Goal: Task Accomplishment & Management: Complete application form

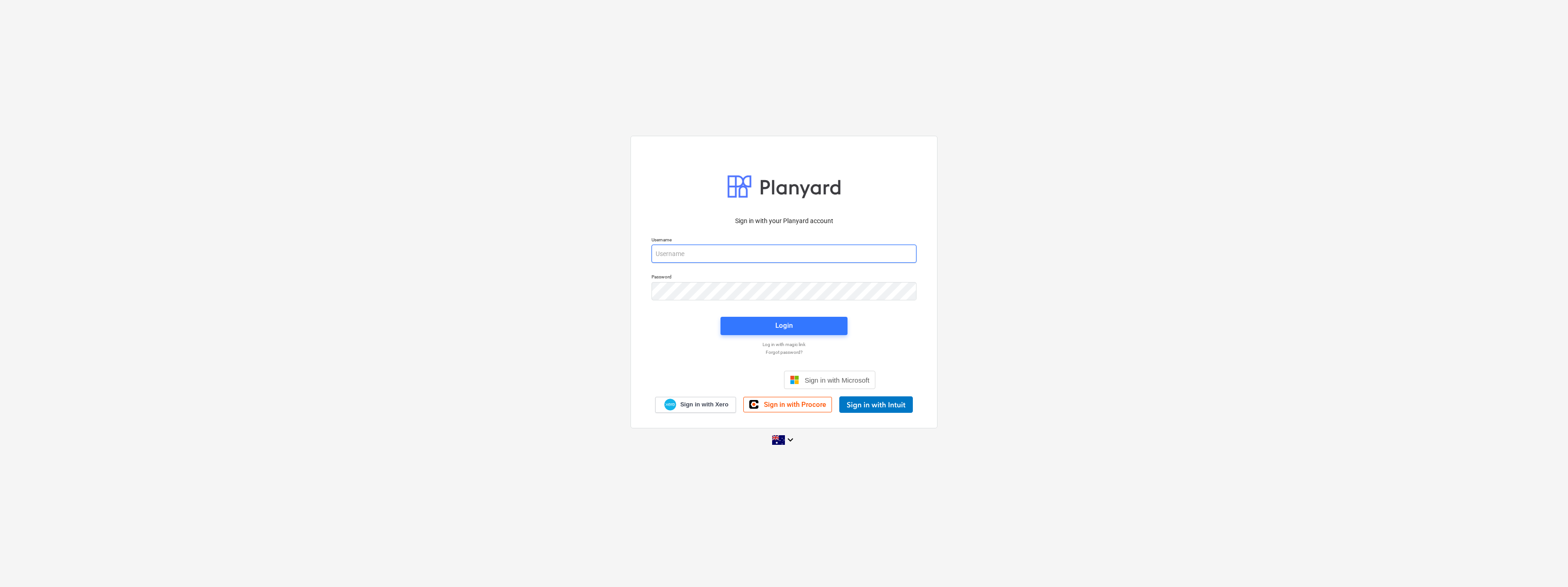
type input "[EMAIL_ADDRESS][PERSON_NAME][DOMAIN_NAME]"
click at [779, 329] on div "Login" at bounding box center [784, 326] width 18 height 12
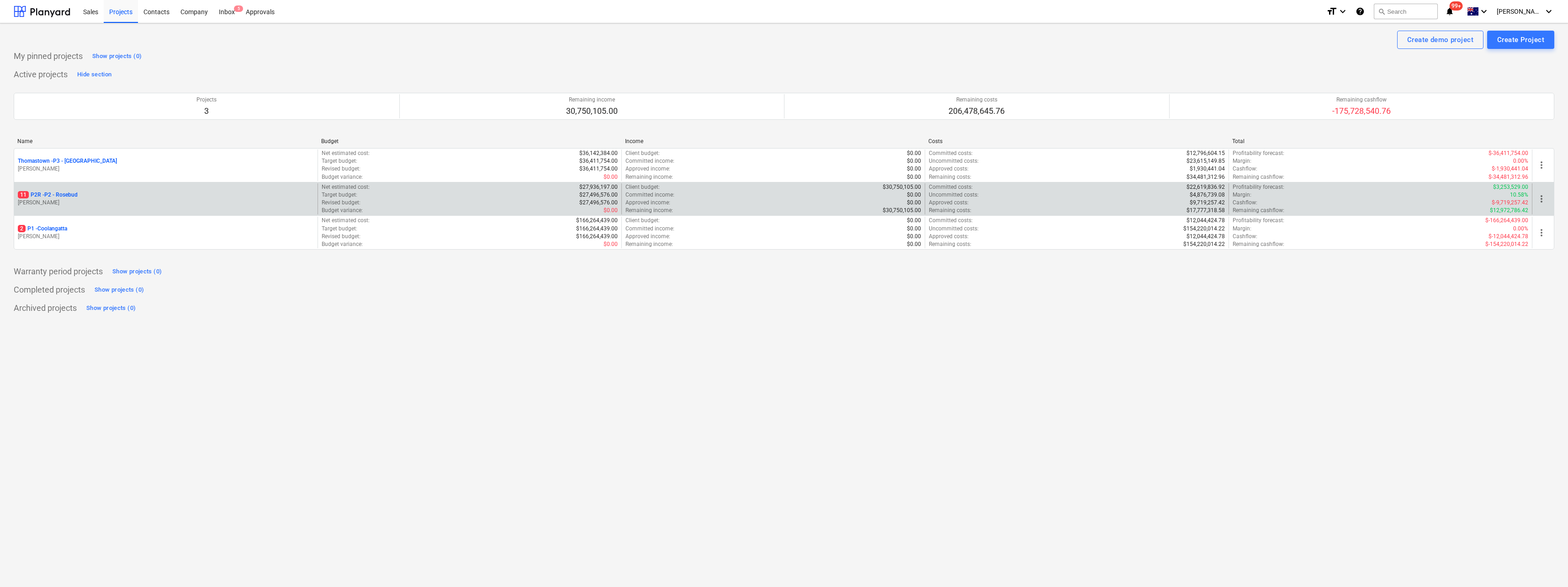
click at [54, 199] on p "[PERSON_NAME]" at bounding box center [166, 203] width 296 height 8
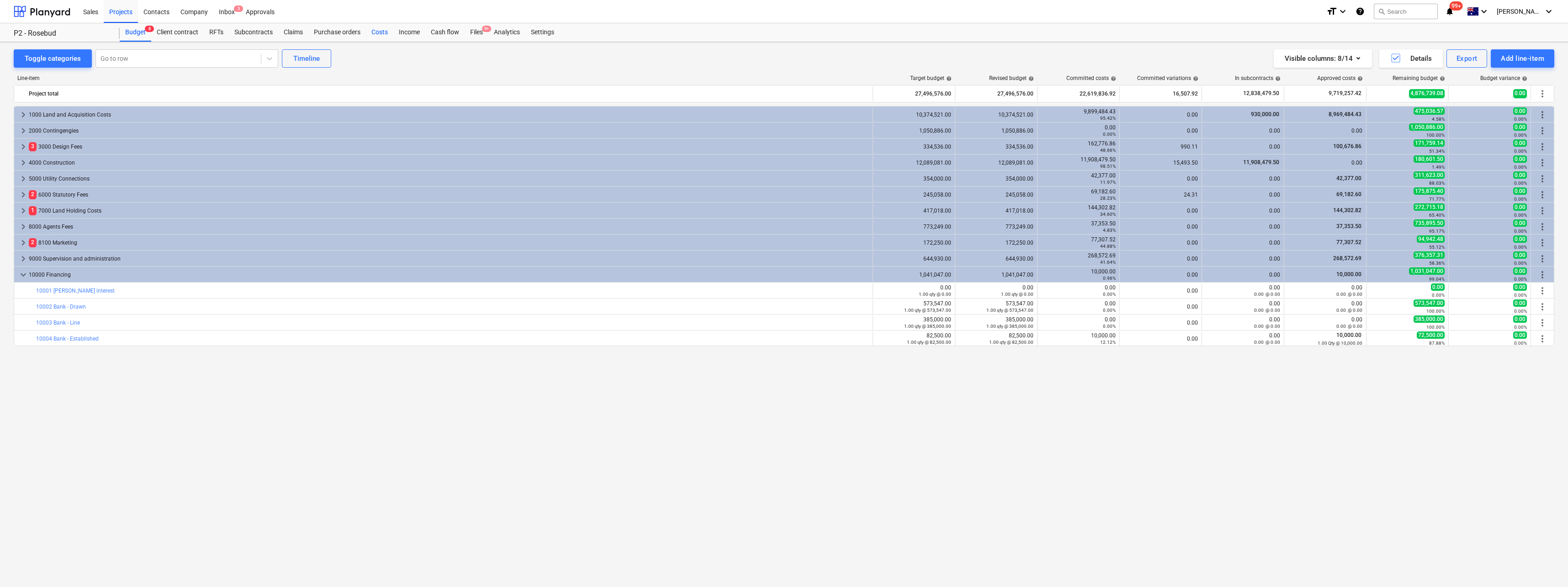
click at [385, 31] on div "Costs" at bounding box center [379, 32] width 27 height 18
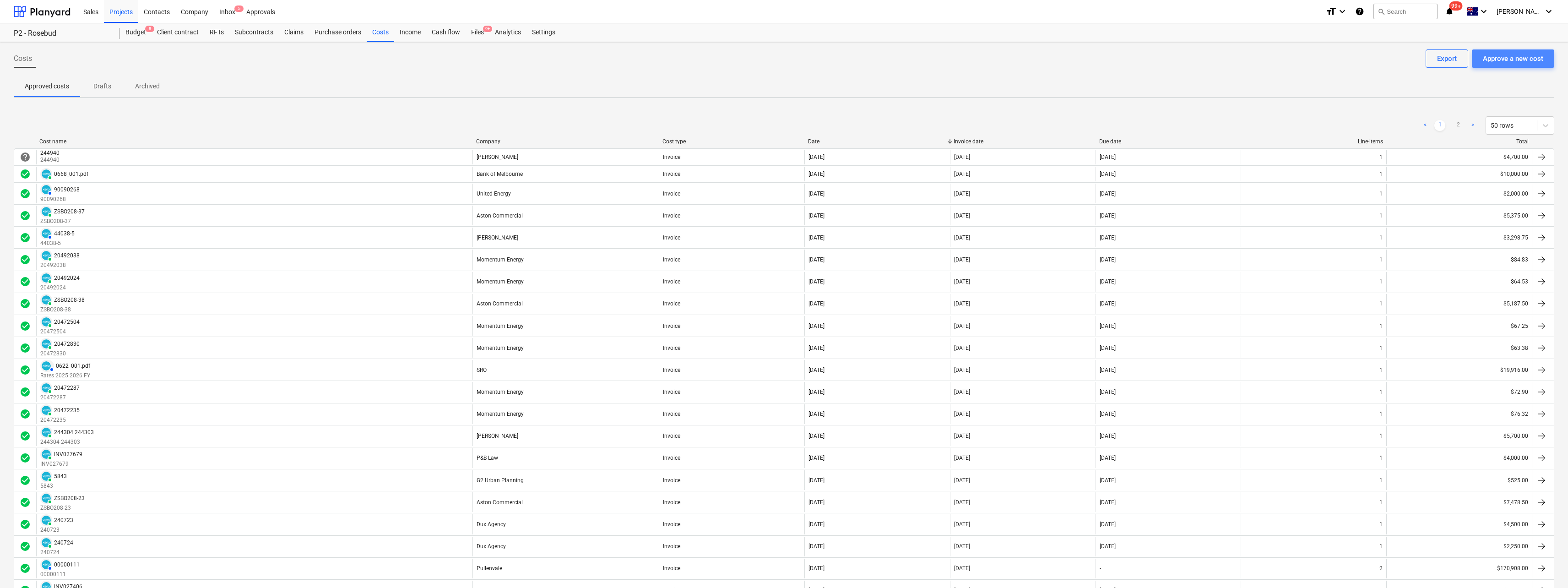
click at [1521, 57] on div "Approve a new cost" at bounding box center [1513, 59] width 60 height 12
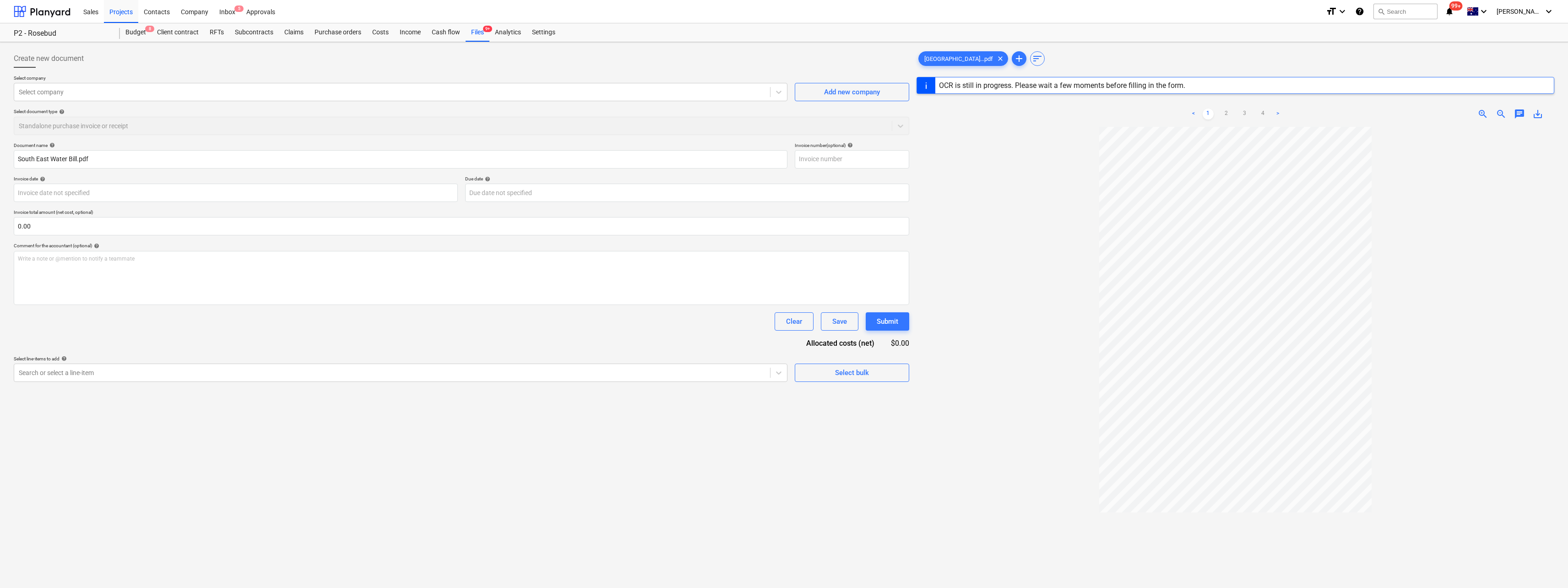
type input "40723948"
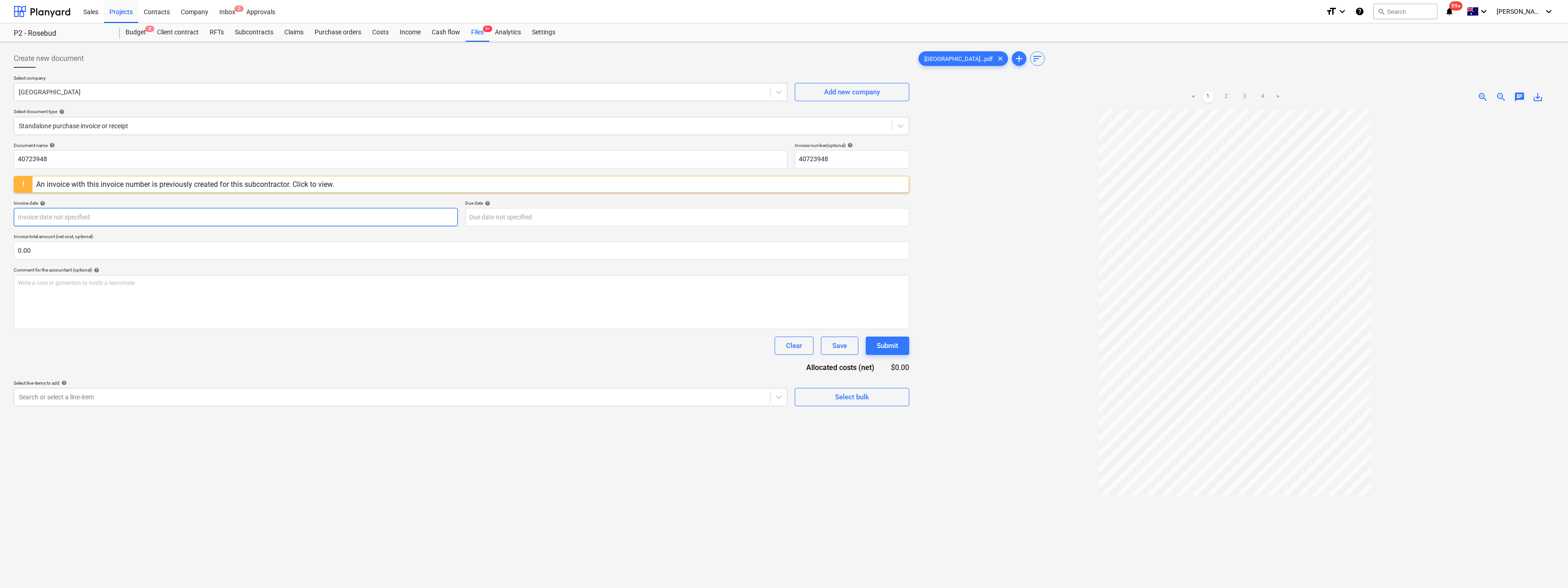
click at [124, 215] on body "Sales Projects Contacts Company Inbox 5 Approvals format_size keyboard_arrow_do…" at bounding box center [784, 294] width 1568 height 588
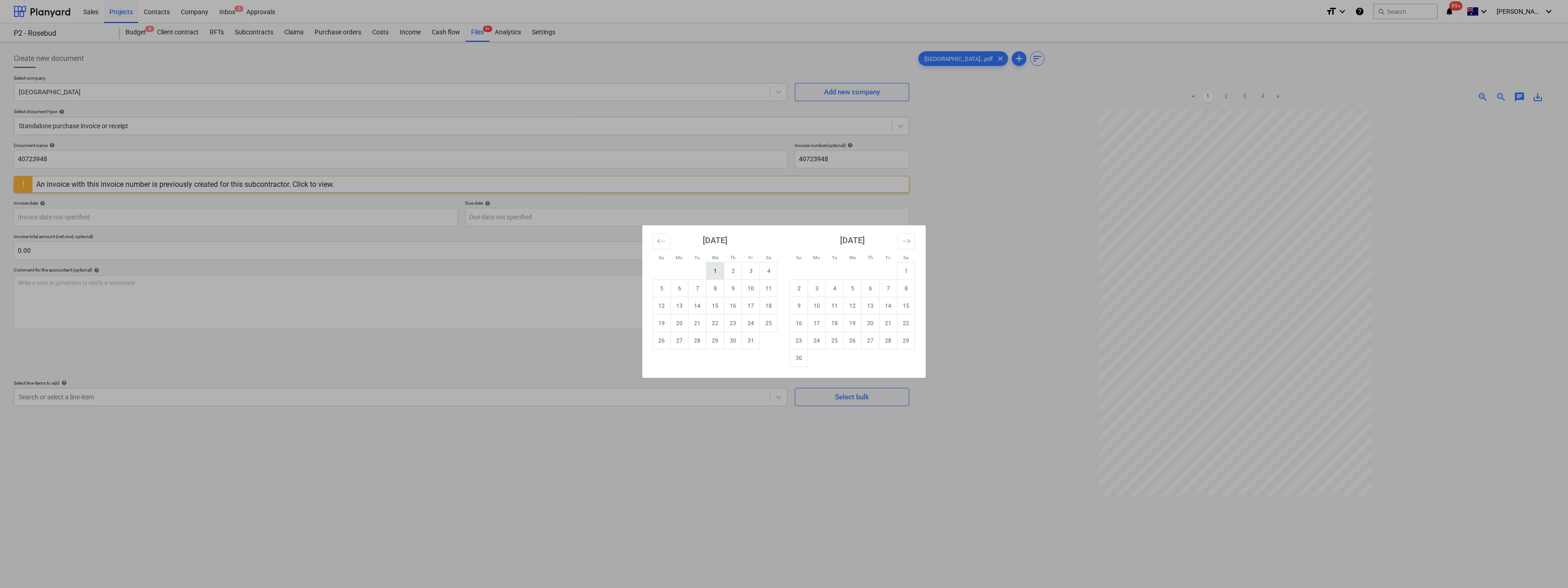
click at [717, 270] on td "1" at bounding box center [715, 271] width 18 height 18
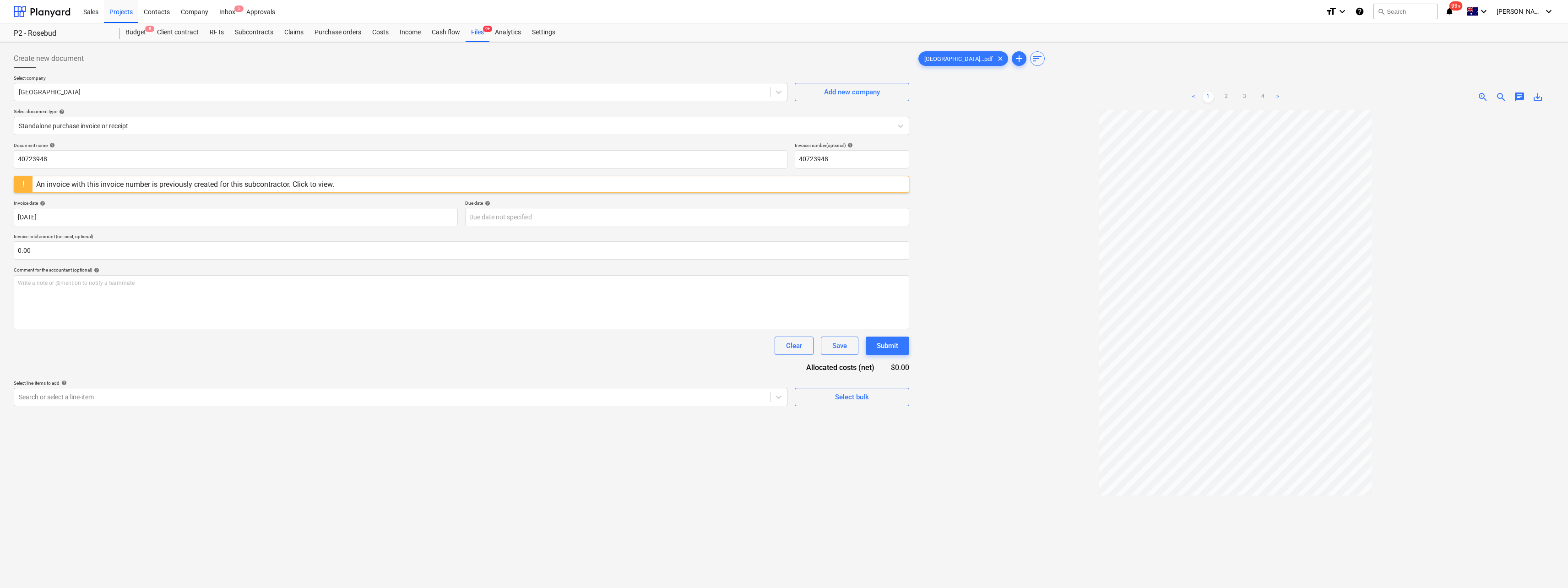
type input "[DATE]"
click at [560, 220] on body "Sales Projects Contacts Company Inbox 5 Approvals format_size keyboard_arrow_do…" at bounding box center [784, 294] width 1568 height 588
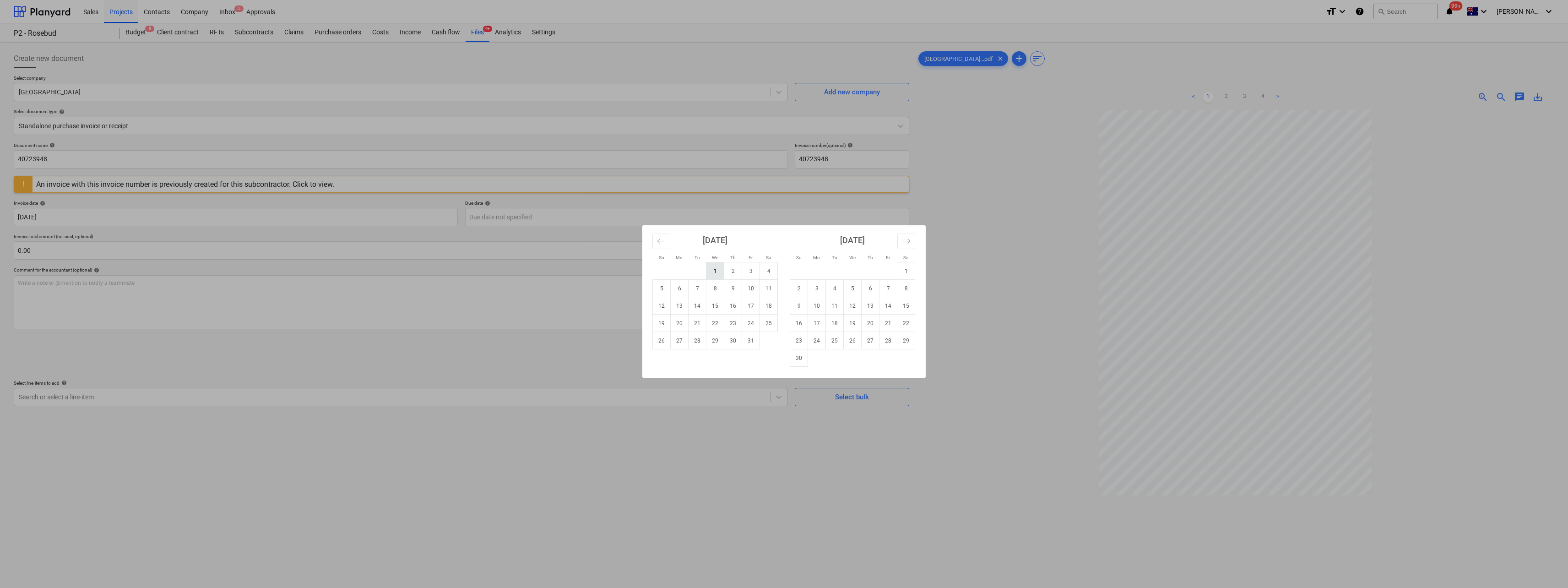
click at [719, 270] on td "1" at bounding box center [715, 271] width 18 height 18
type input "[DATE]"
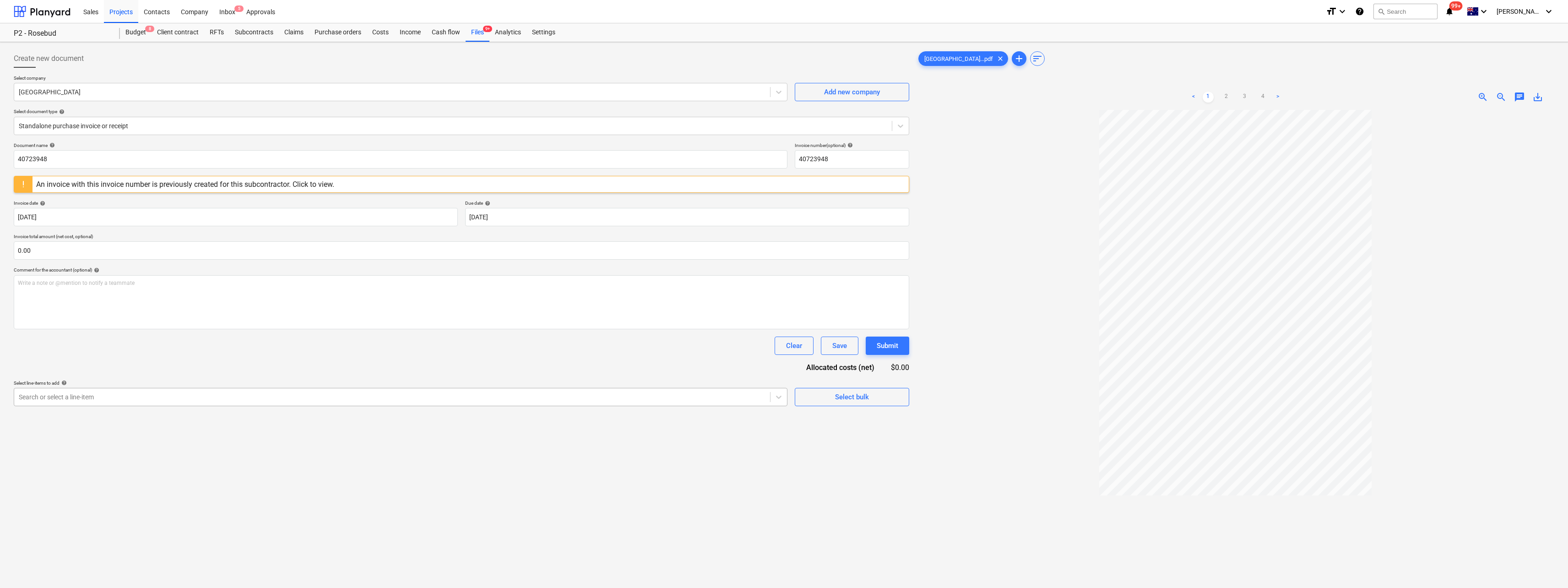
click at [88, 397] on div at bounding box center [392, 396] width 746 height 9
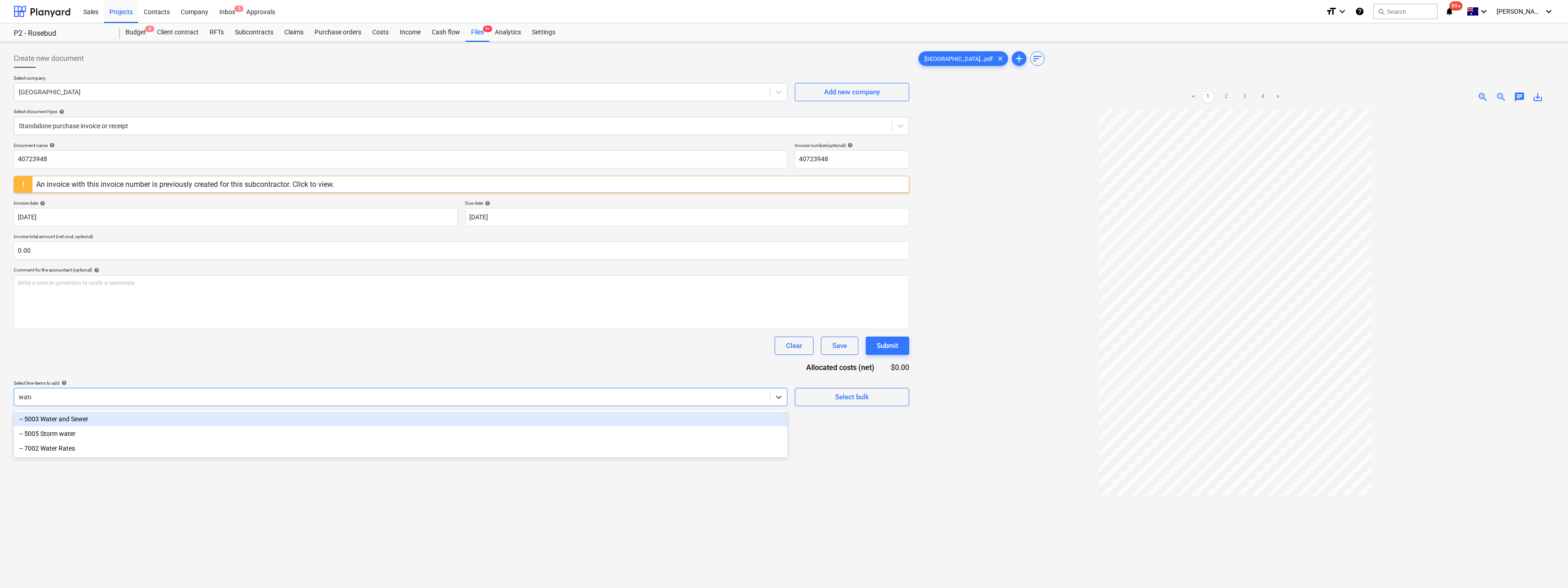
type input "water"
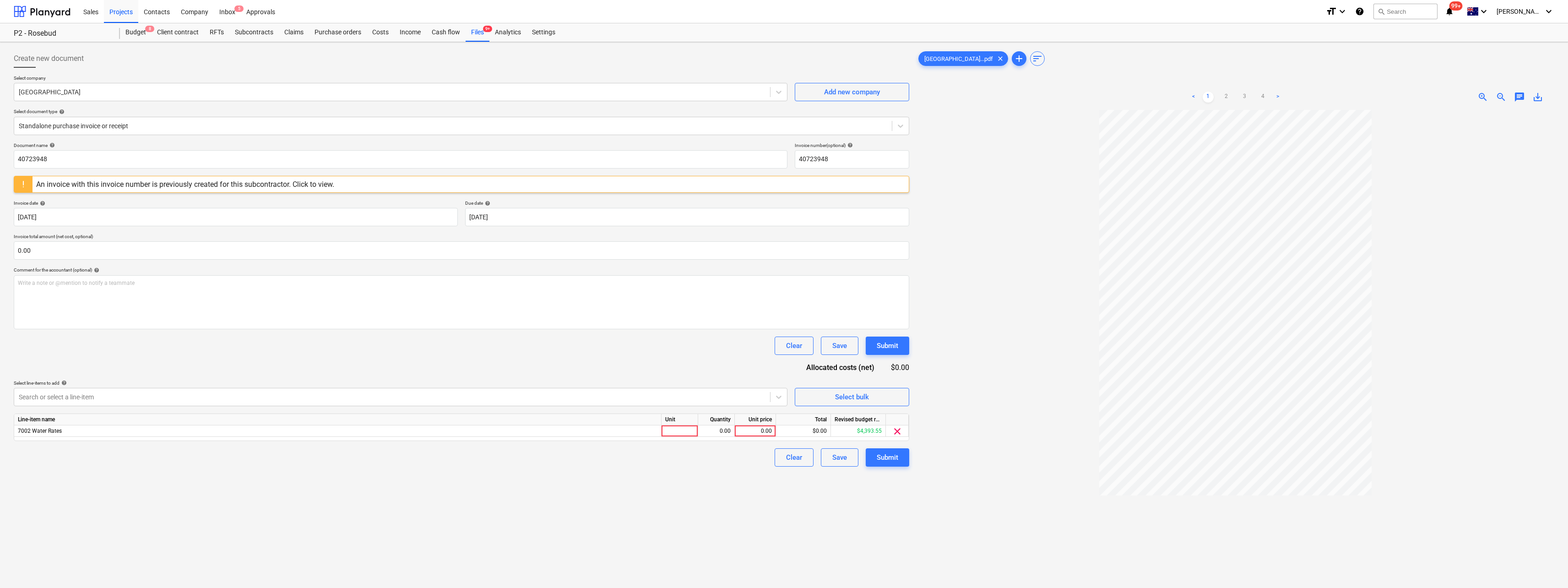
click at [1033, 454] on div at bounding box center [1236, 391] width 638 height 562
click at [687, 431] on div at bounding box center [680, 431] width 37 height 12
type input "Qty"
type input "286.85"
click at [303, 181] on div "An invoice with this invoice number is previously created for this subcontracto…" at bounding box center [185, 184] width 298 height 9
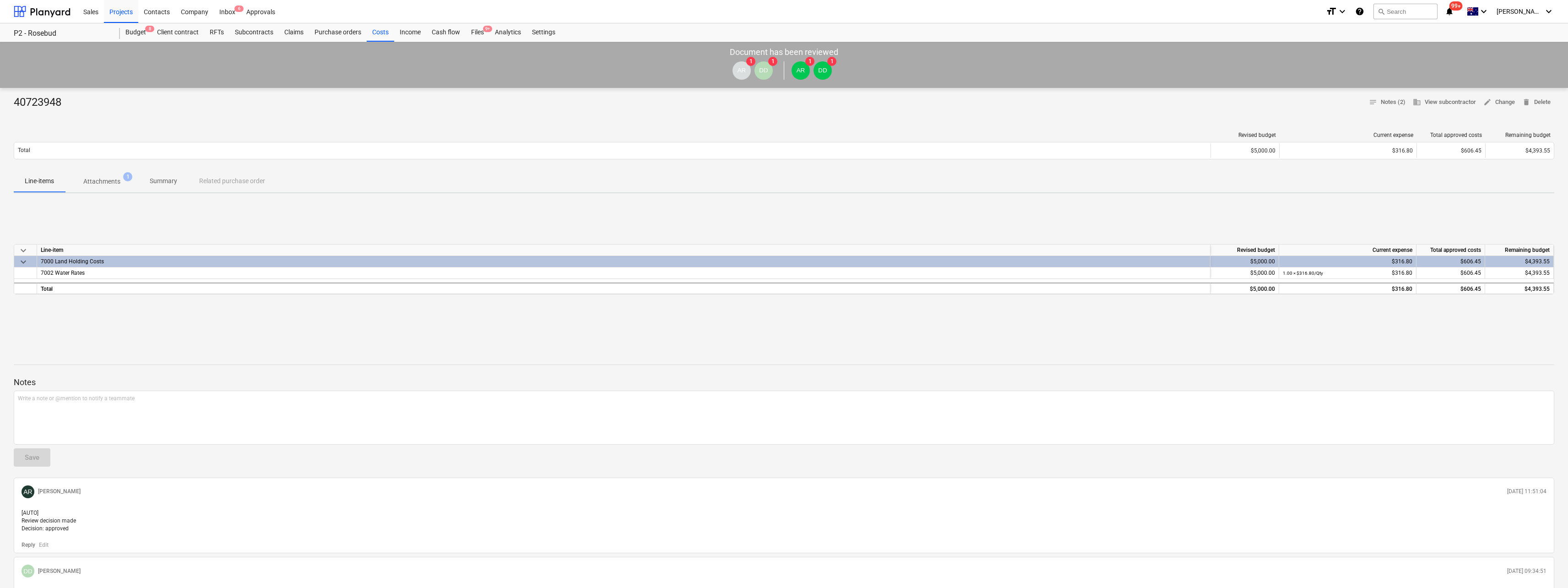
click at [90, 182] on p "Attachments" at bounding box center [102, 182] width 37 height 10
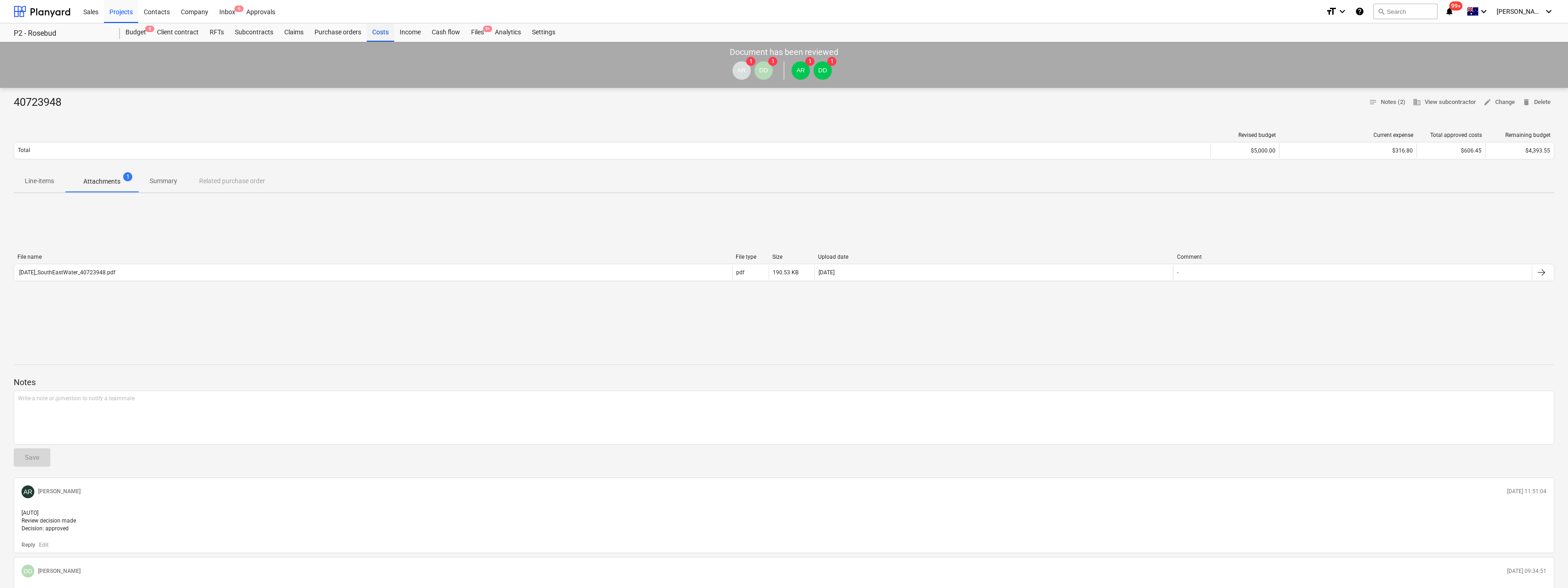
click at [378, 35] on div "Costs" at bounding box center [380, 32] width 27 height 18
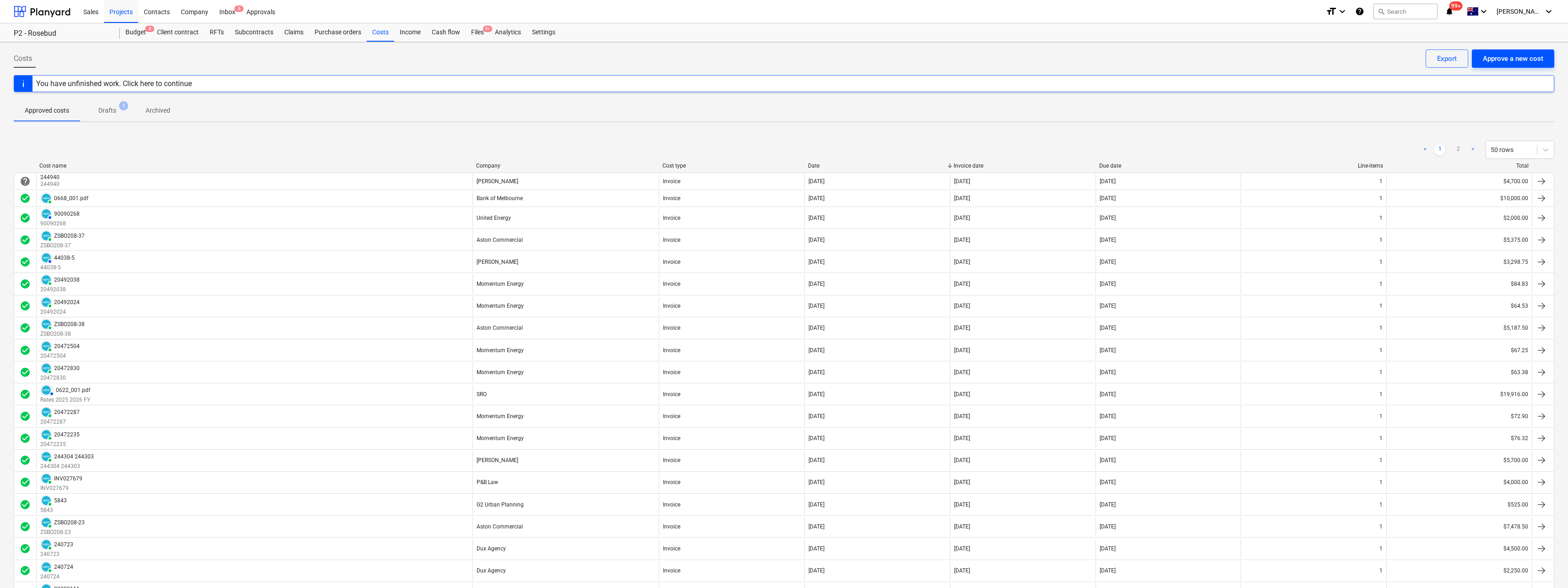
click at [1519, 57] on div "Approve a new cost" at bounding box center [1513, 59] width 60 height 12
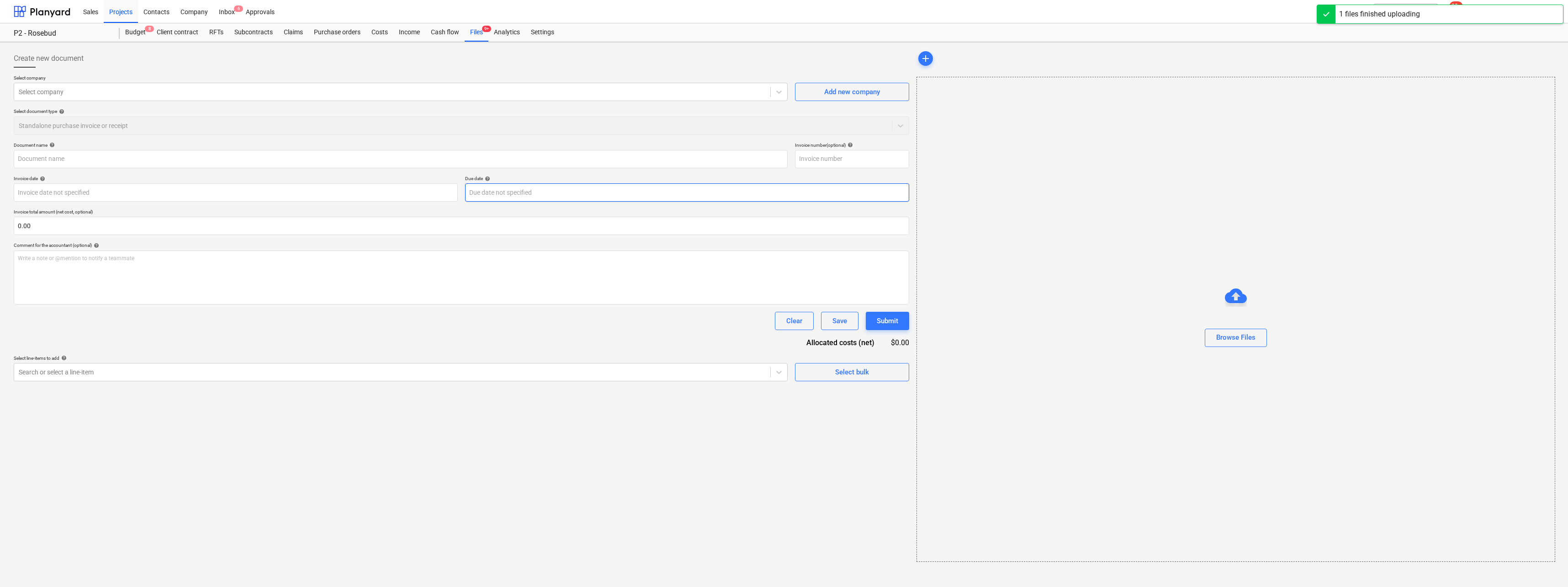
type input "South East Water Bill.pdf"
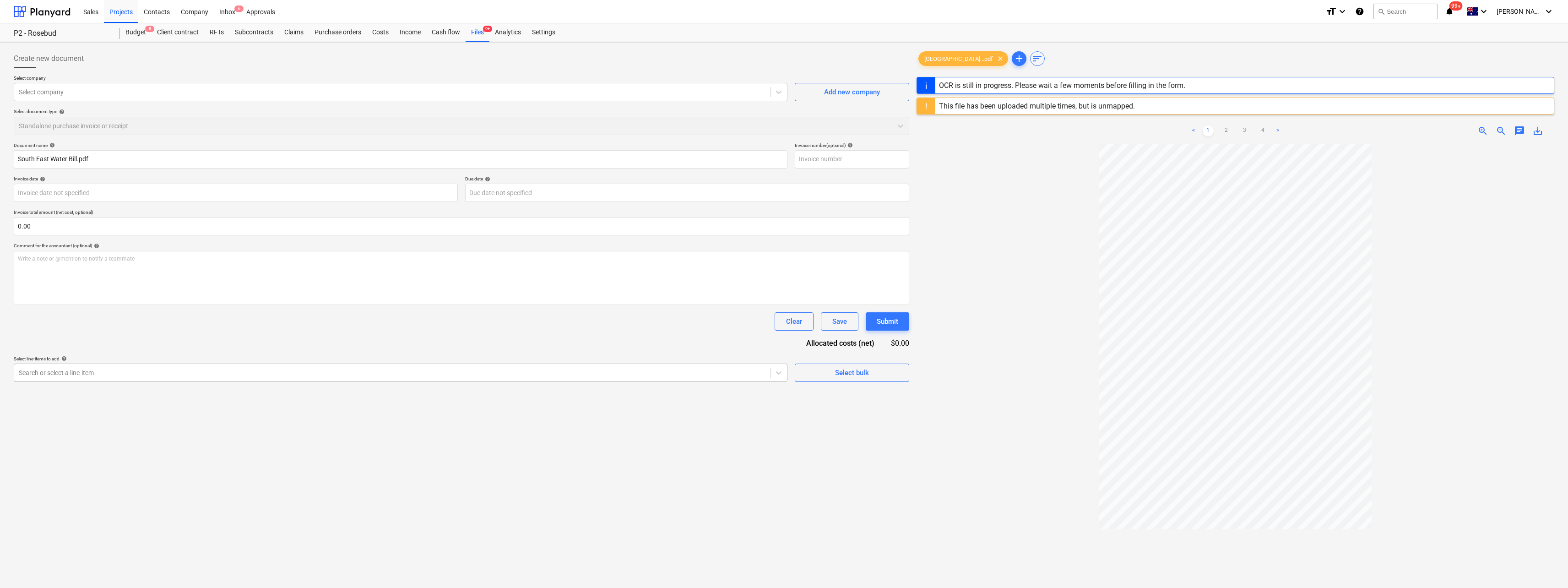
click at [65, 375] on div at bounding box center [392, 372] width 746 height 9
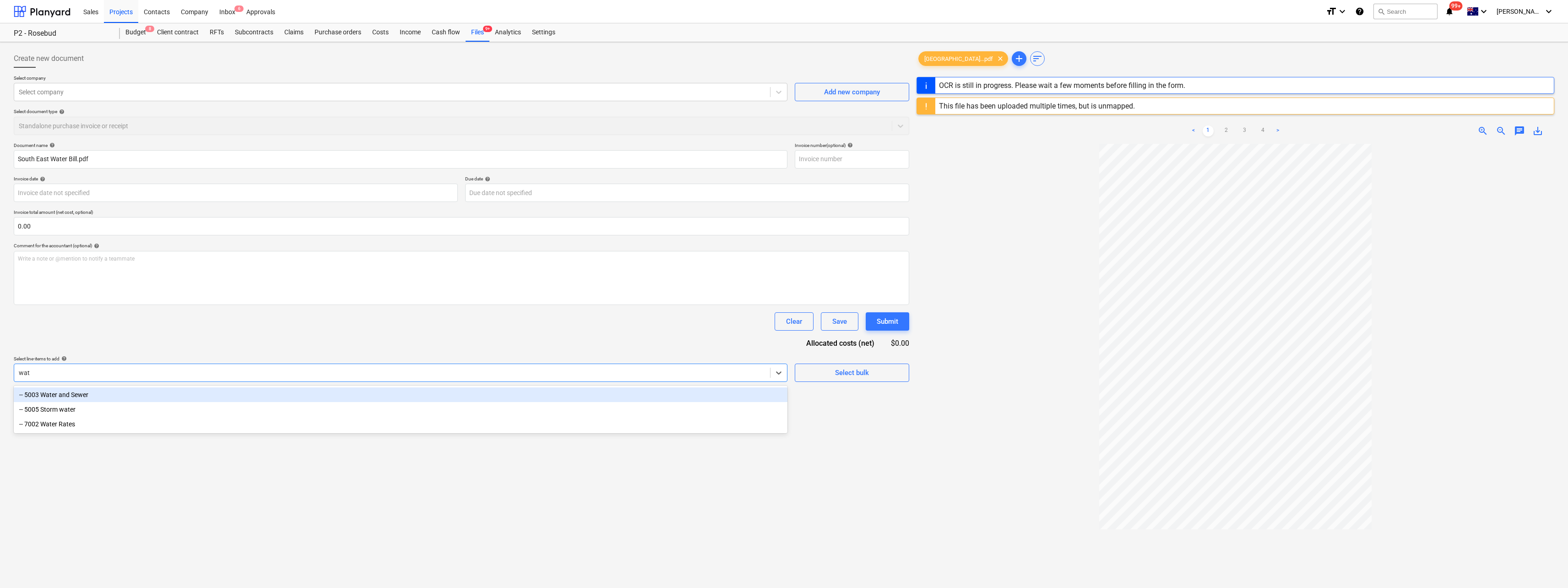
type input "wate"
type input "40723948"
type input "water"
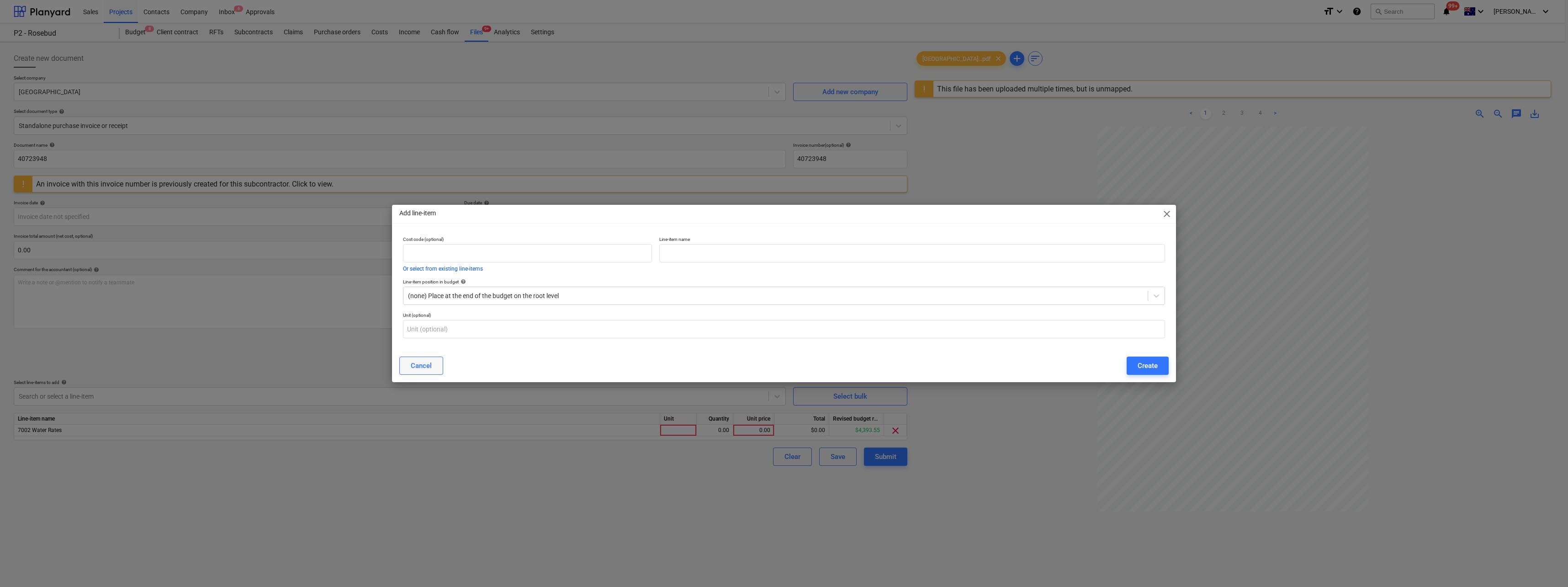
click at [408, 360] on button "Cancel" at bounding box center [421, 365] width 44 height 18
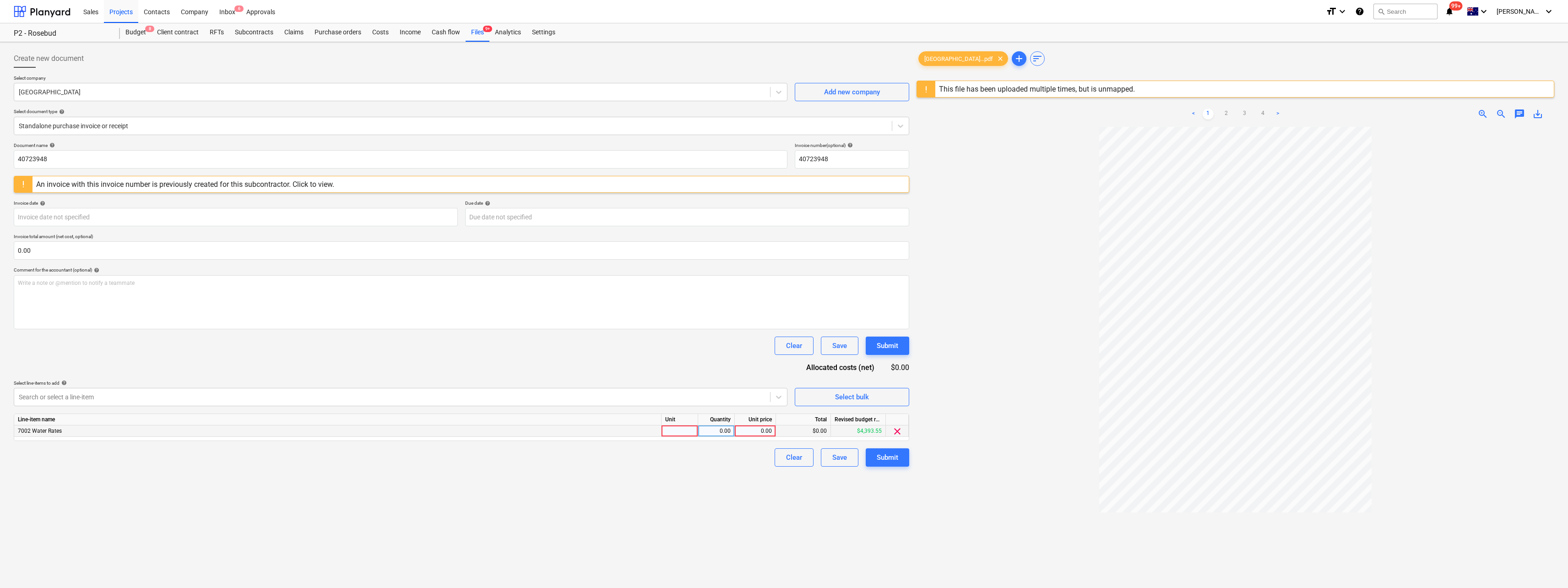
click at [678, 431] on div at bounding box center [680, 431] width 37 height 12
type input "Qty"
type input "286.85"
click at [698, 464] on div "Clear Save Submit" at bounding box center [462, 457] width 895 height 18
click at [60, 159] on input "40723948" at bounding box center [401, 159] width 773 height 18
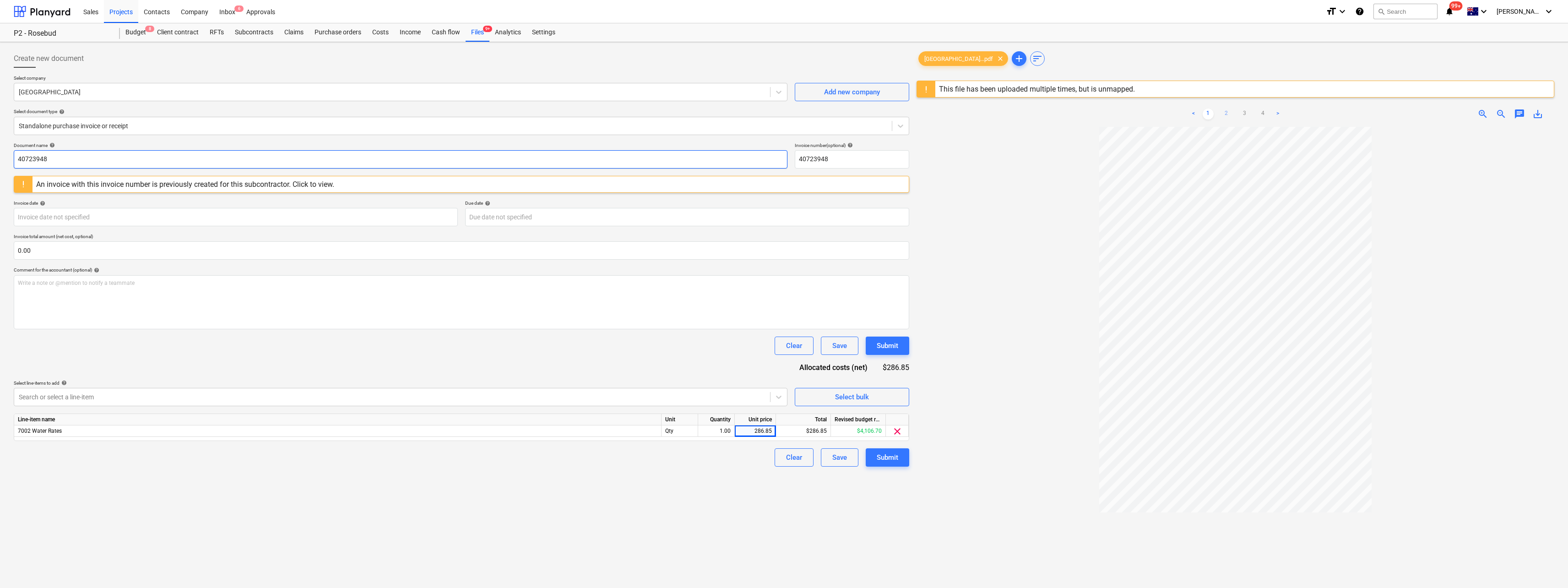
type input "40723948"
click at [1229, 113] on link "2" at bounding box center [1226, 114] width 11 height 11
click at [1242, 113] on link "3" at bounding box center [1245, 114] width 11 height 11
click at [1206, 111] on link "1" at bounding box center [1208, 114] width 11 height 11
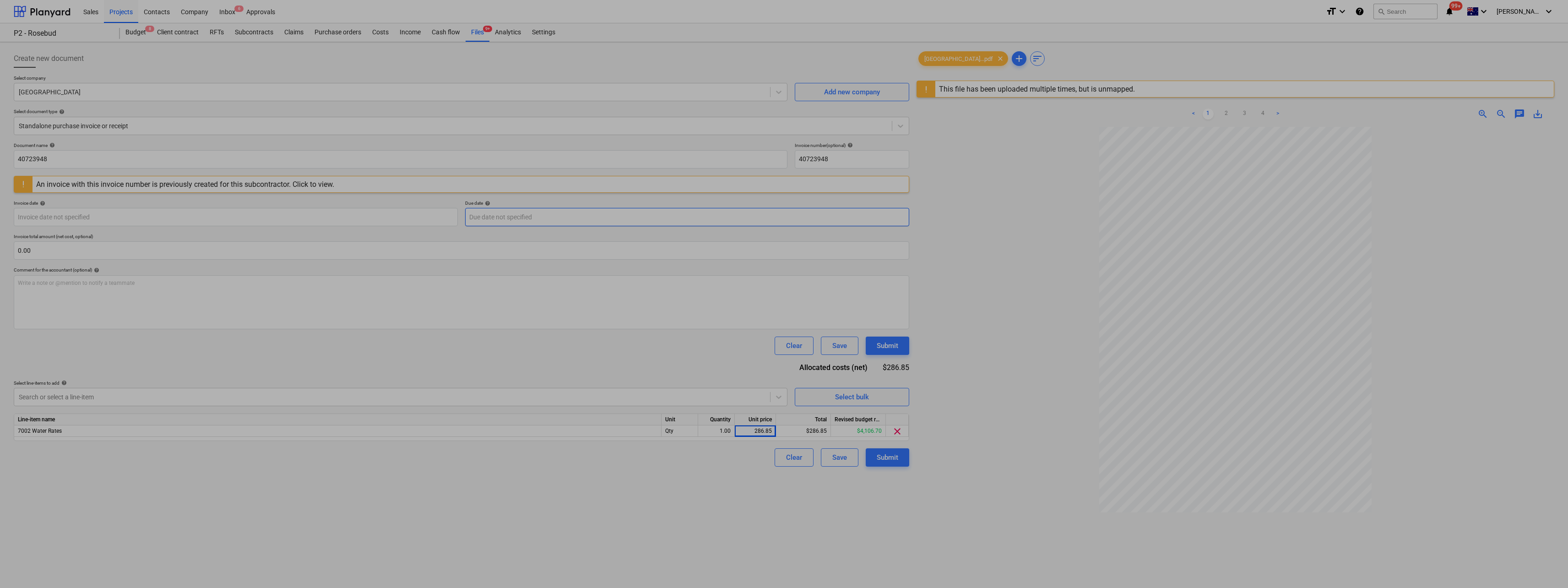
click at [496, 212] on body "Sales Projects Contacts Company Inbox 6 Approvals format_size keyboard_arrow_do…" at bounding box center [784, 294] width 1568 height 588
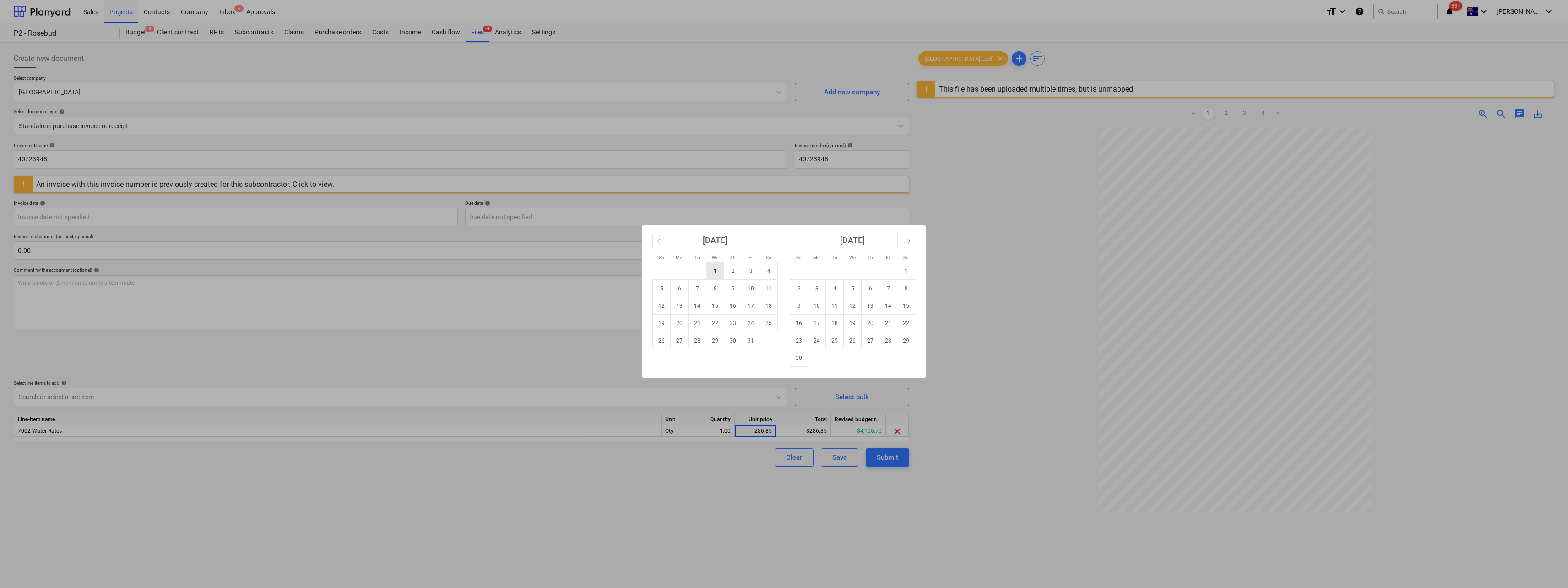
click at [717, 270] on td "1" at bounding box center [715, 271] width 18 height 18
type input "[DATE]"
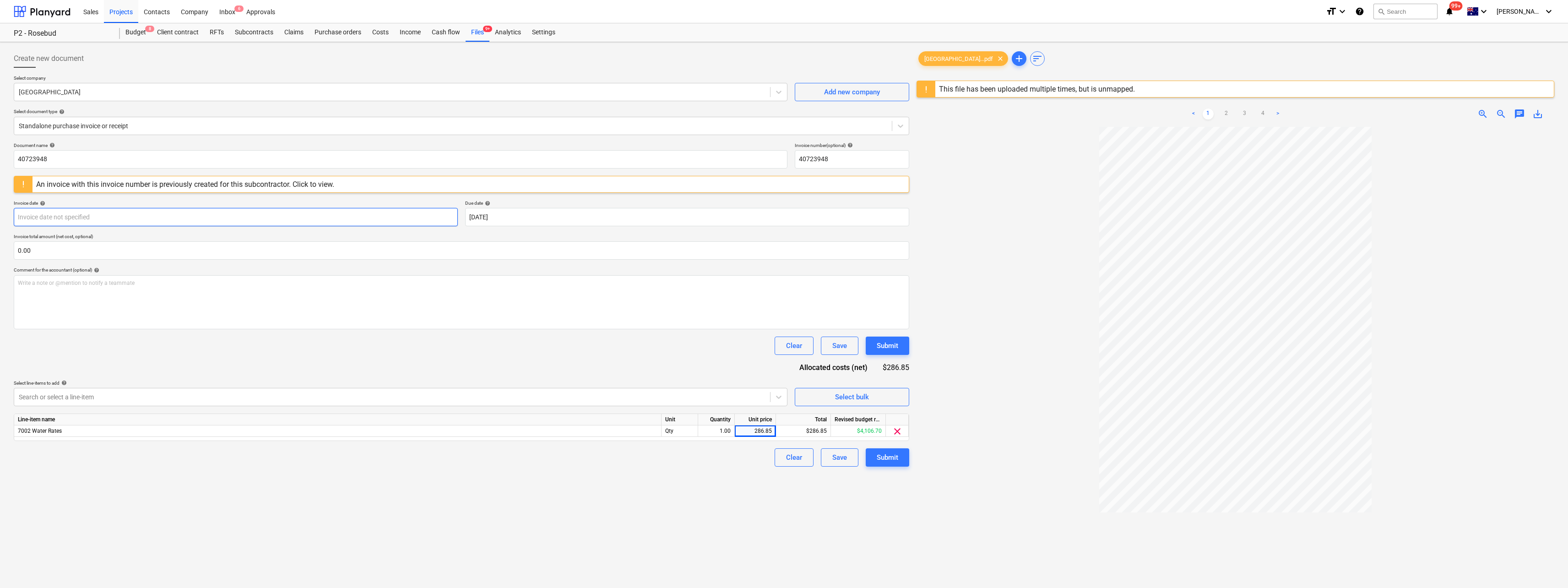
click at [136, 215] on body "Sales Projects Contacts Company Inbox 6 Approvals format_size keyboard_arrow_do…" at bounding box center [784, 294] width 1568 height 588
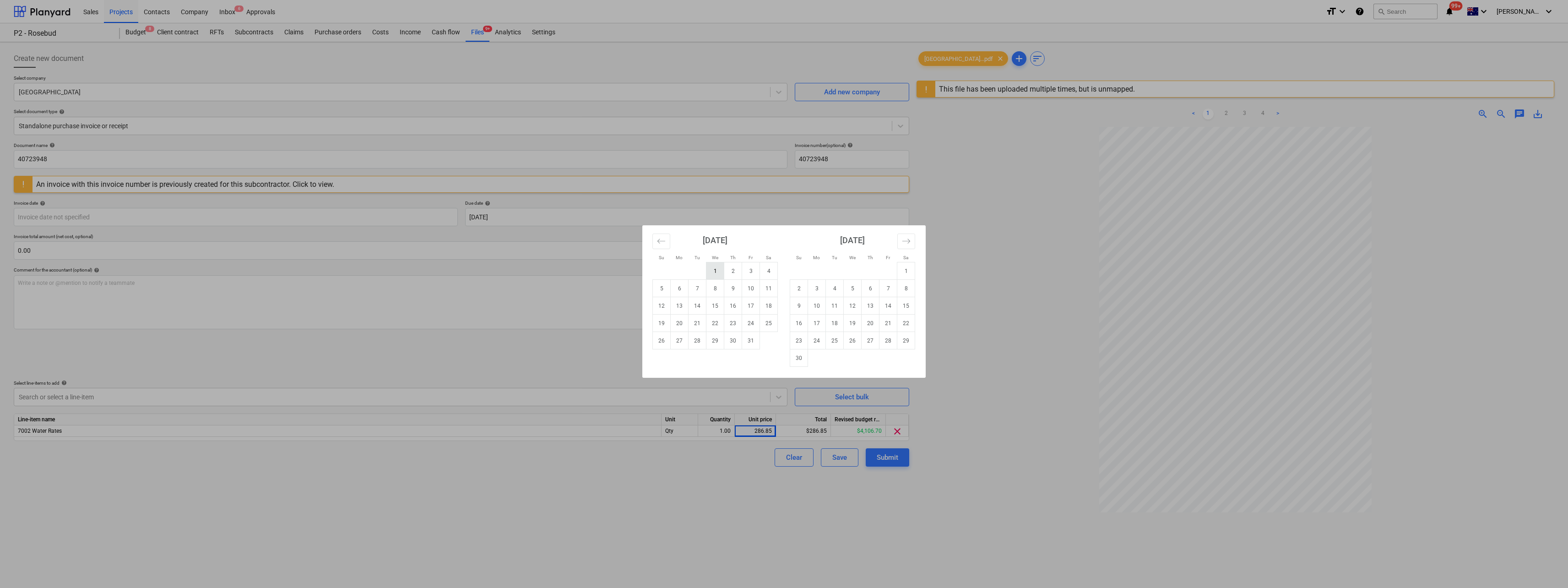
click at [717, 269] on td "1" at bounding box center [715, 271] width 18 height 18
type input "[DATE]"
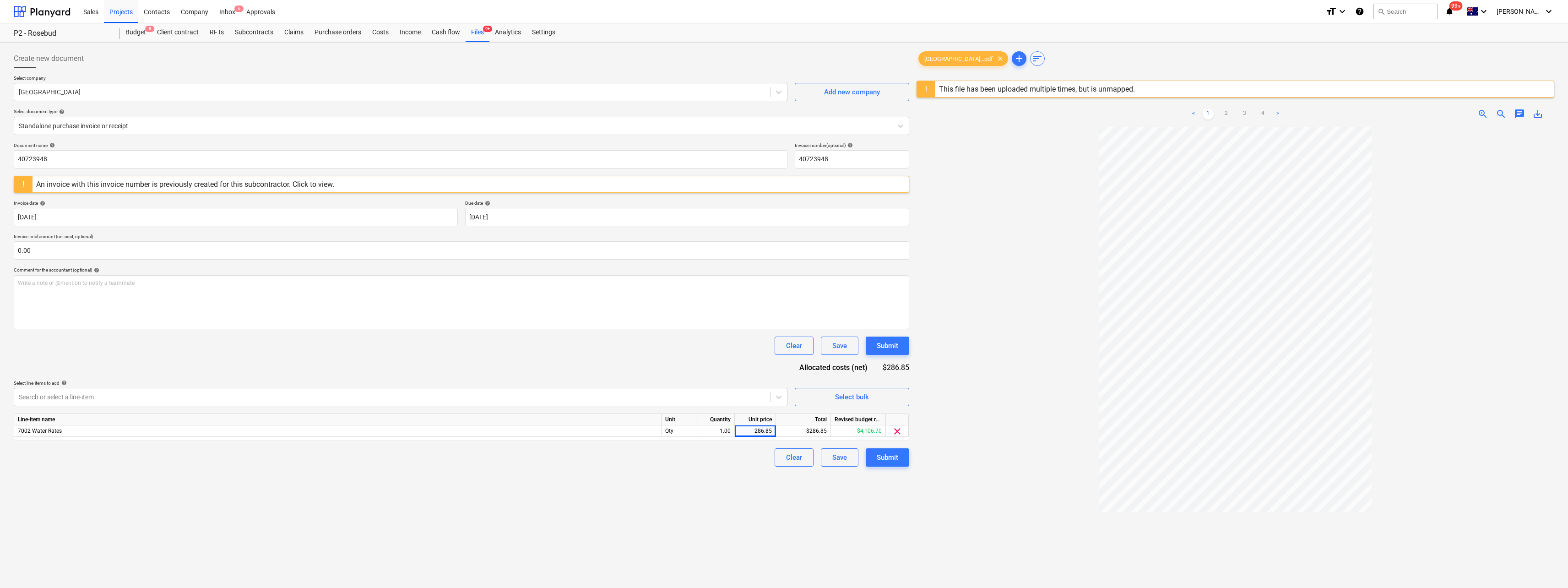
click at [161, 364] on div "Document name help 40723948 Invoice number (optional) help 40723948 An invoice …" at bounding box center [462, 304] width 895 height 324
click at [884, 456] on div "Submit" at bounding box center [887, 457] width 21 height 12
